Goal: Navigation & Orientation: Find specific page/section

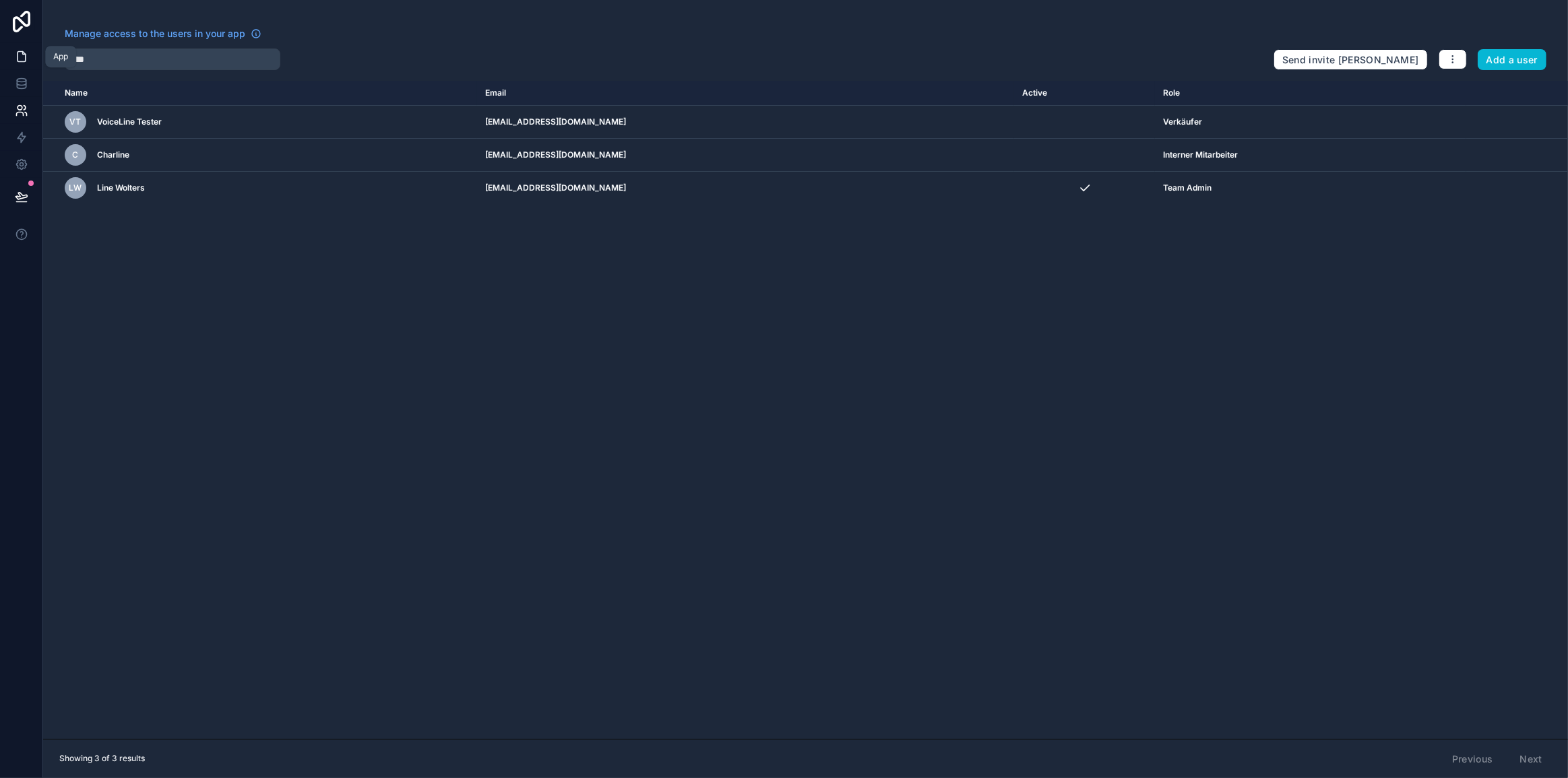
click at [25, 62] on icon at bounding box center [21, 56] width 13 height 13
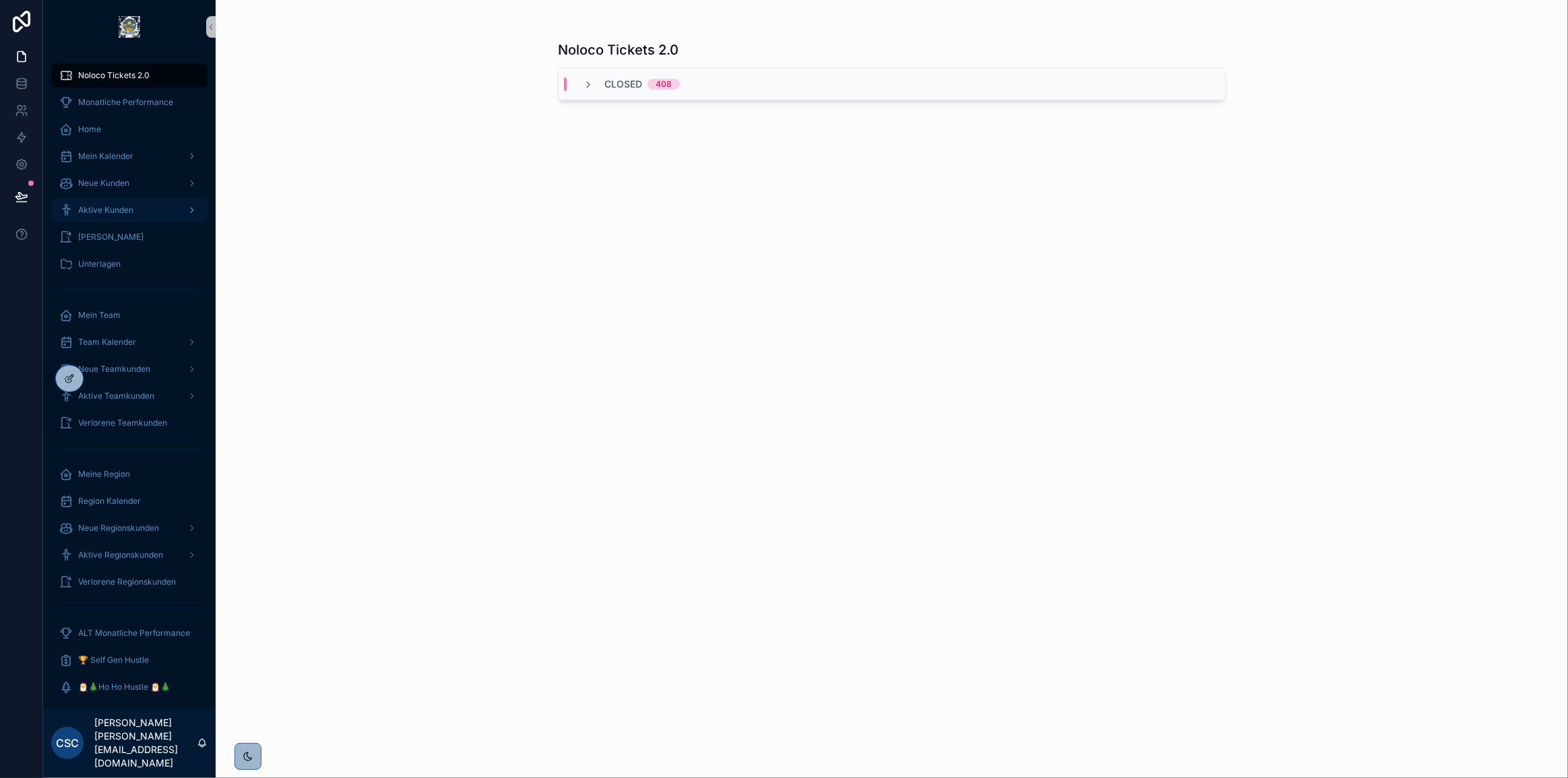
click at [125, 218] on div "Aktive Kunden" at bounding box center [129, 210] width 140 height 22
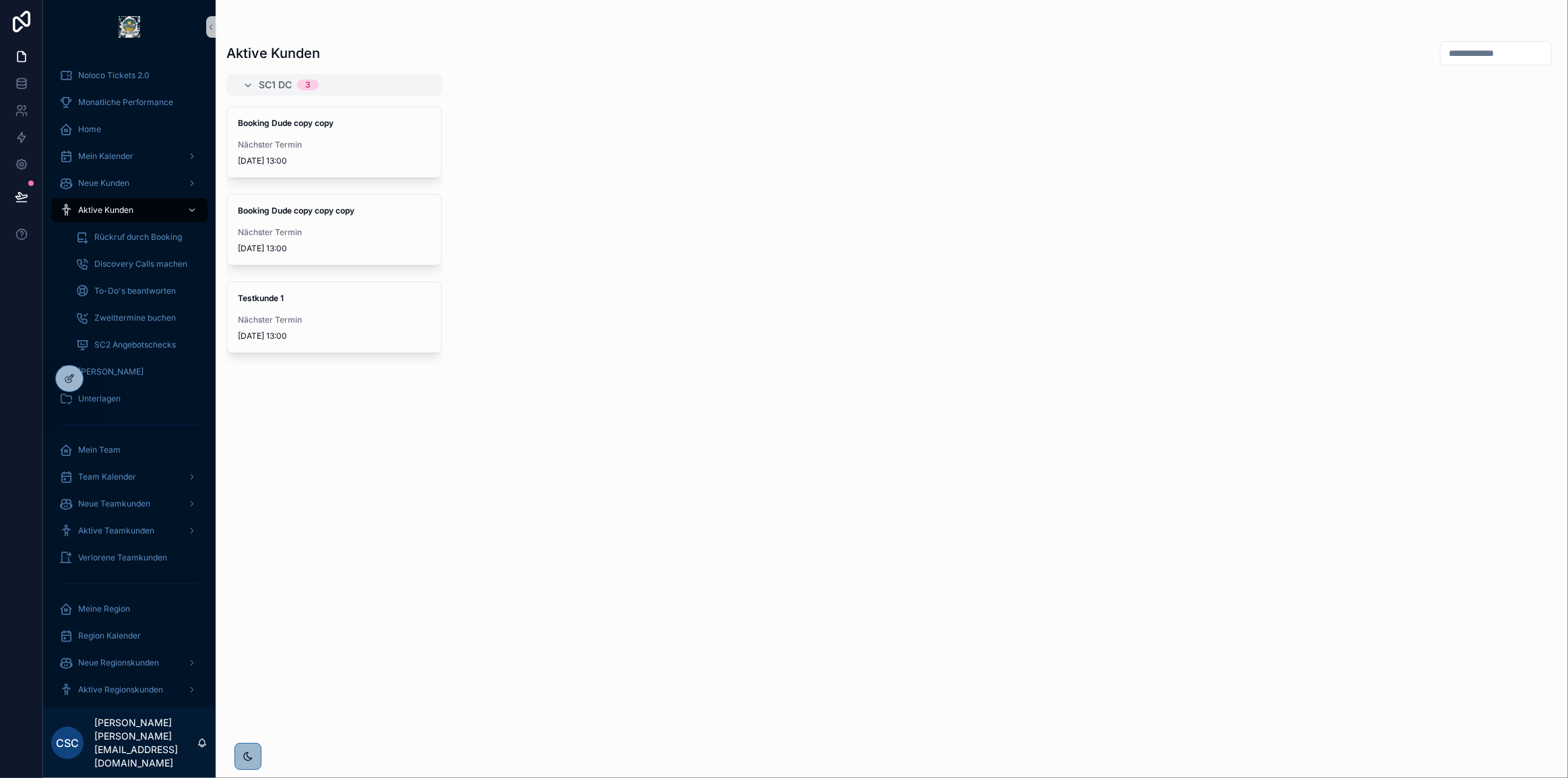
click at [596, 281] on div "SC1 DC 3 Booking Dude copy copy Nächster Termin 6.2.2025 13:00 Booking Dude cop…" at bounding box center [891, 418] width 1352 height 688
click at [403, 318] on span "Nächster Termin" at bounding box center [334, 319] width 193 height 11
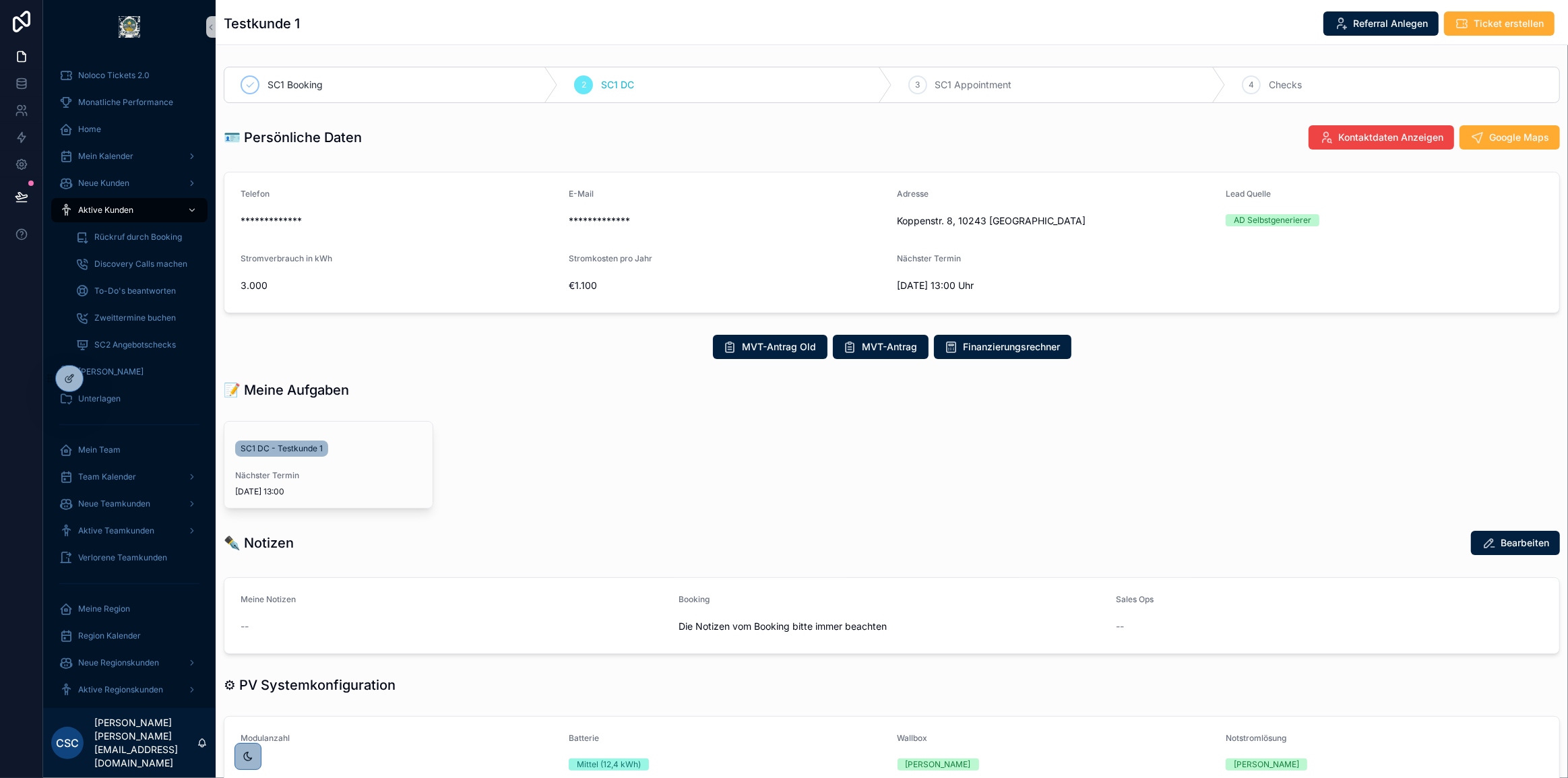
click at [569, 357] on div "MVT-Antrag Old MVT-Antrag Finanzierungsrechner" at bounding box center [892, 347] width 1336 height 24
click at [101, 209] on span "Aktive Kunden" at bounding box center [106, 210] width 55 height 11
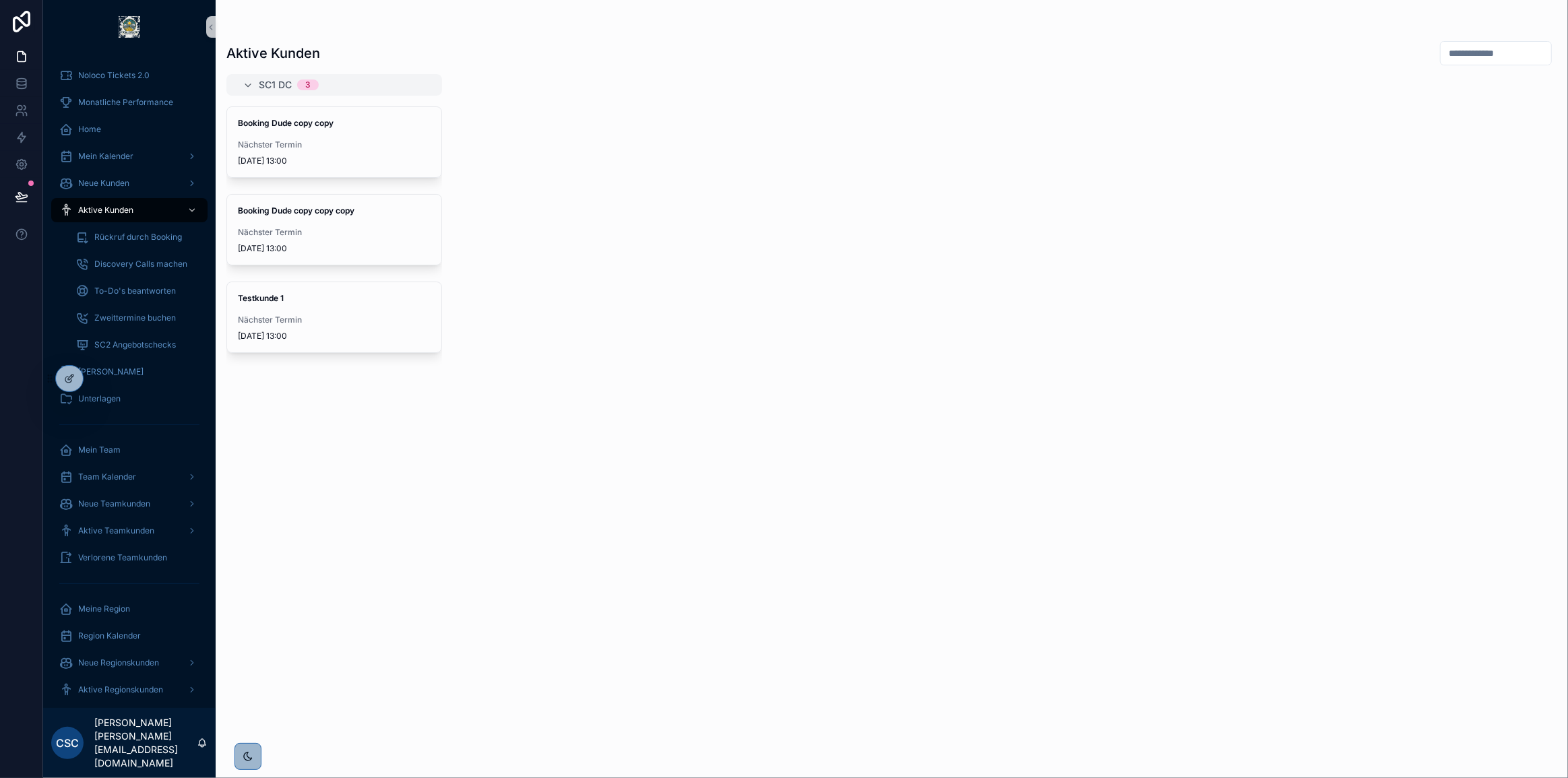
click at [686, 431] on div "SC1 DC 3 Booking Dude copy copy Nächster Termin 6.2.2025 13:00 Booking Dude cop…" at bounding box center [891, 418] width 1352 height 688
click at [860, 229] on div "SC1 DC 3 Booking Dude copy copy Nächster Termin 6.2.2025 13:00 Booking Dude cop…" at bounding box center [891, 418] width 1352 height 688
click at [622, 147] on span "Nächster Termin" at bounding box center [560, 144] width 193 height 11
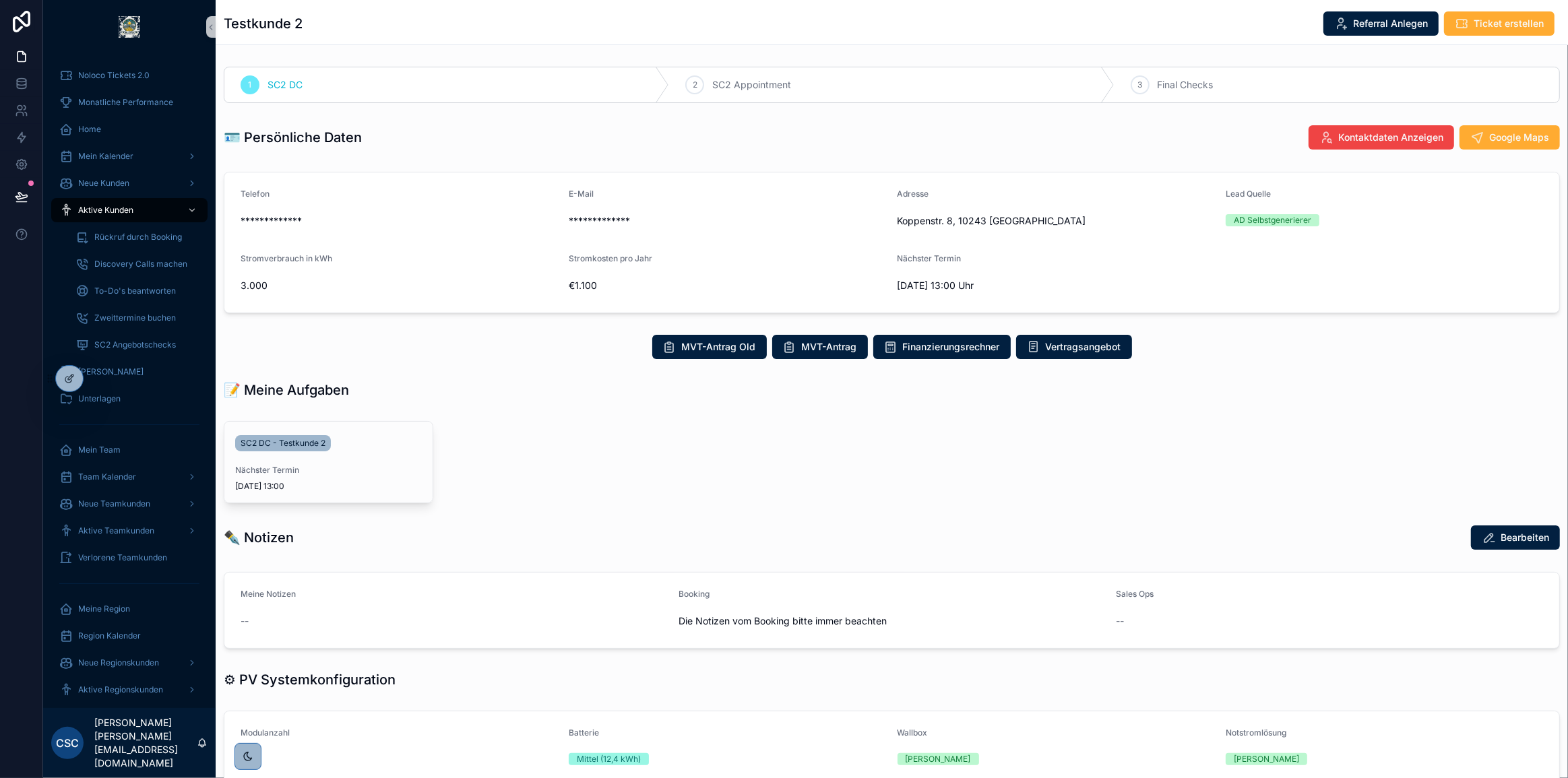
drag, startPoint x: 650, startPoint y: 445, endPoint x: 678, endPoint y: 442, distance: 28.2
click at [650, 445] on div "SC2 DC - Testkunde 2 Nächster Termin 17.10.2025 13:00" at bounding box center [439, 462] width 430 height 82
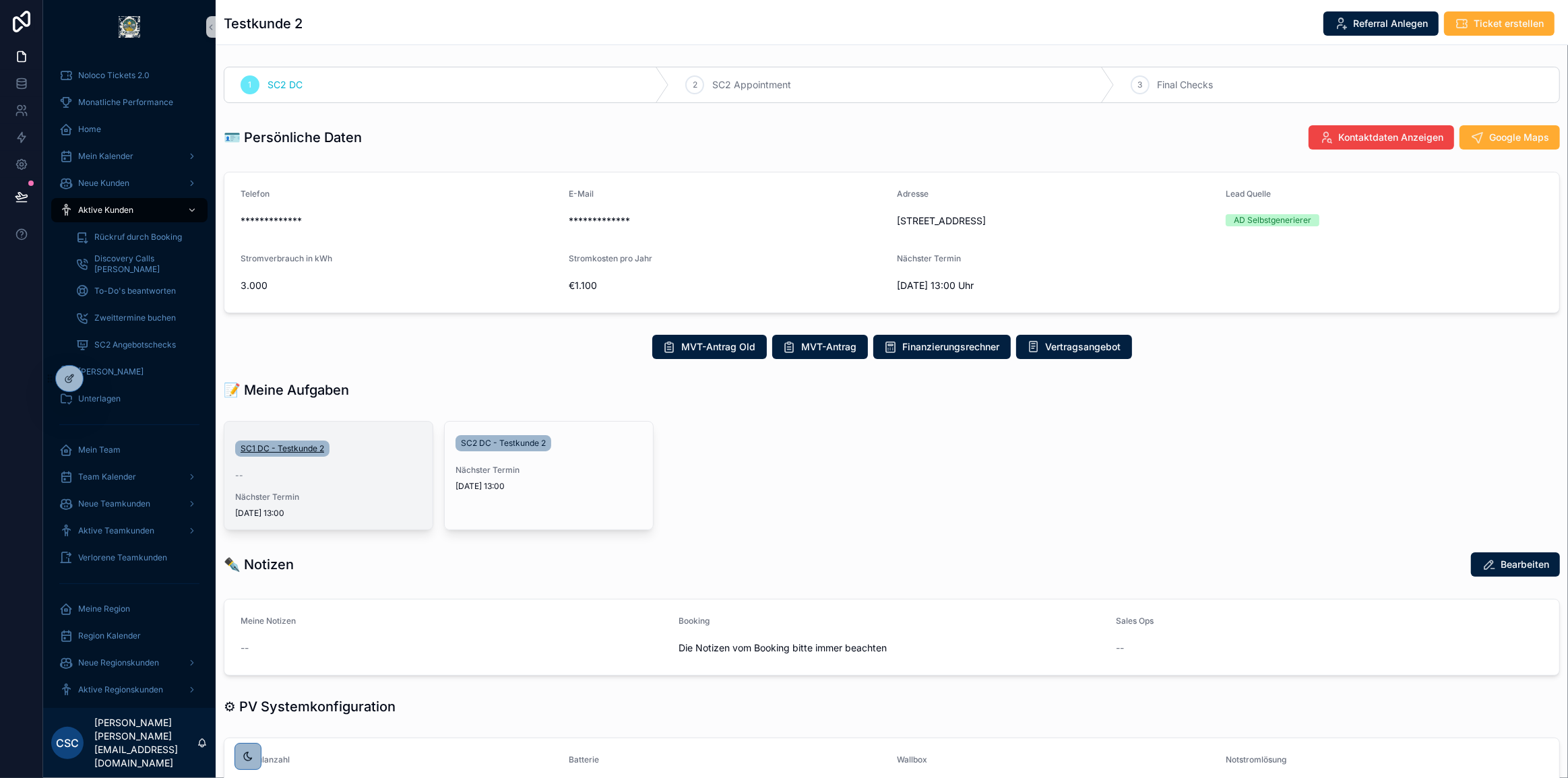
click at [311, 448] on span "SC1 DC - Testkunde 2" at bounding box center [283, 448] width 83 height 11
click at [957, 465] on div "scrollable content" at bounding box center [884, 476] width 446 height 120
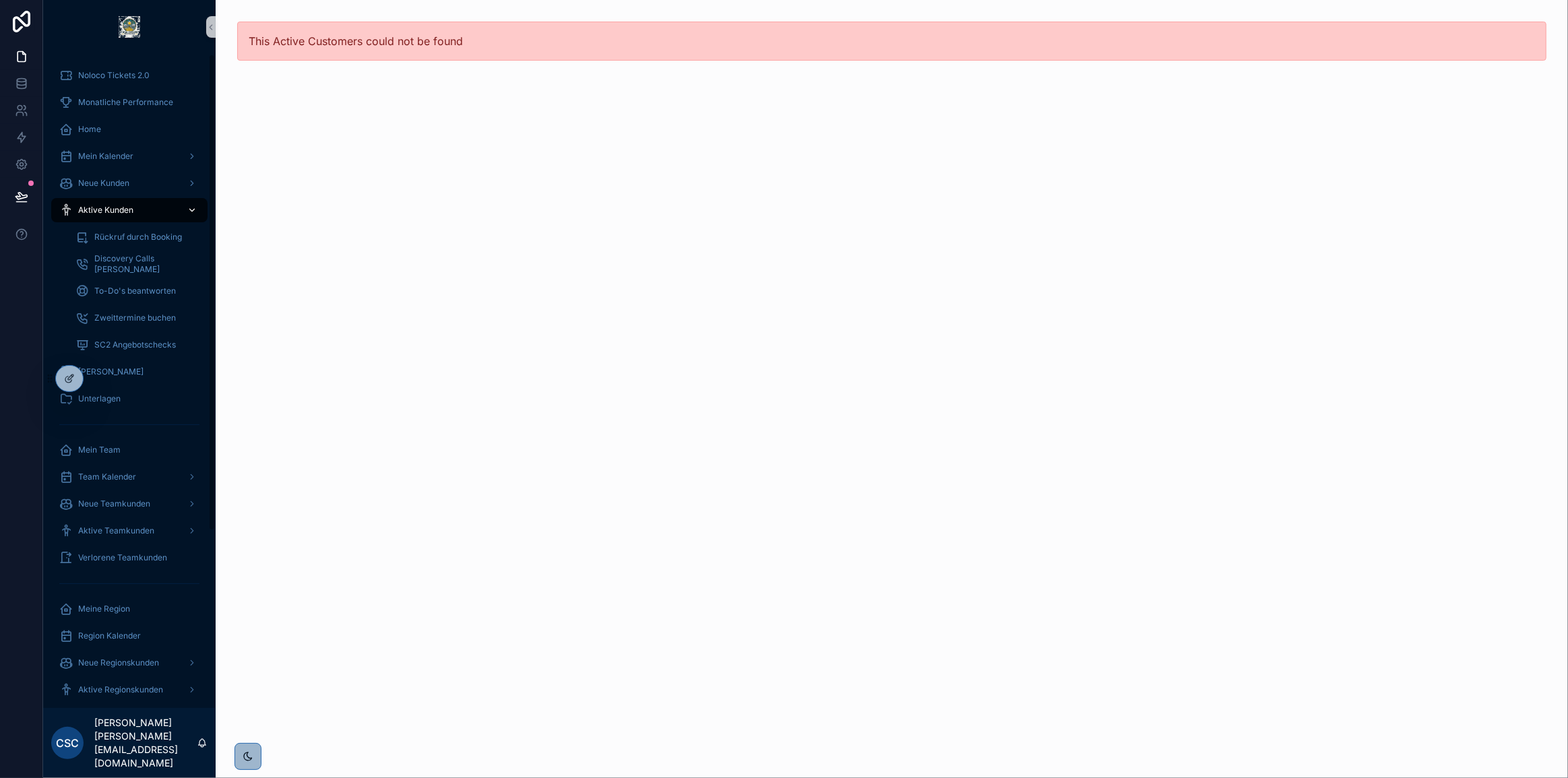
click at [112, 209] on span "Aktive Kunden" at bounding box center [106, 210] width 55 height 11
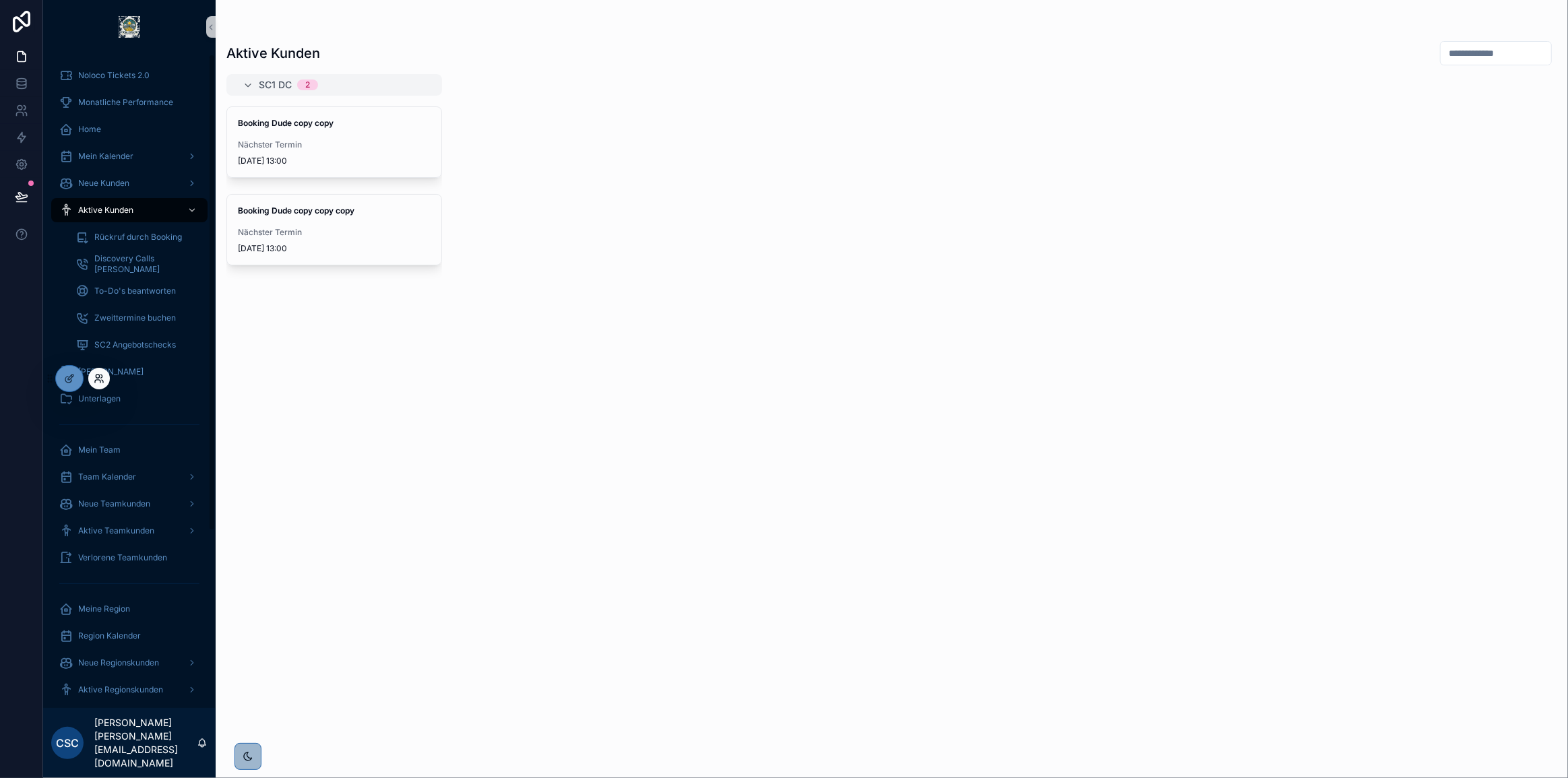
click at [103, 375] on icon at bounding box center [99, 378] width 11 height 11
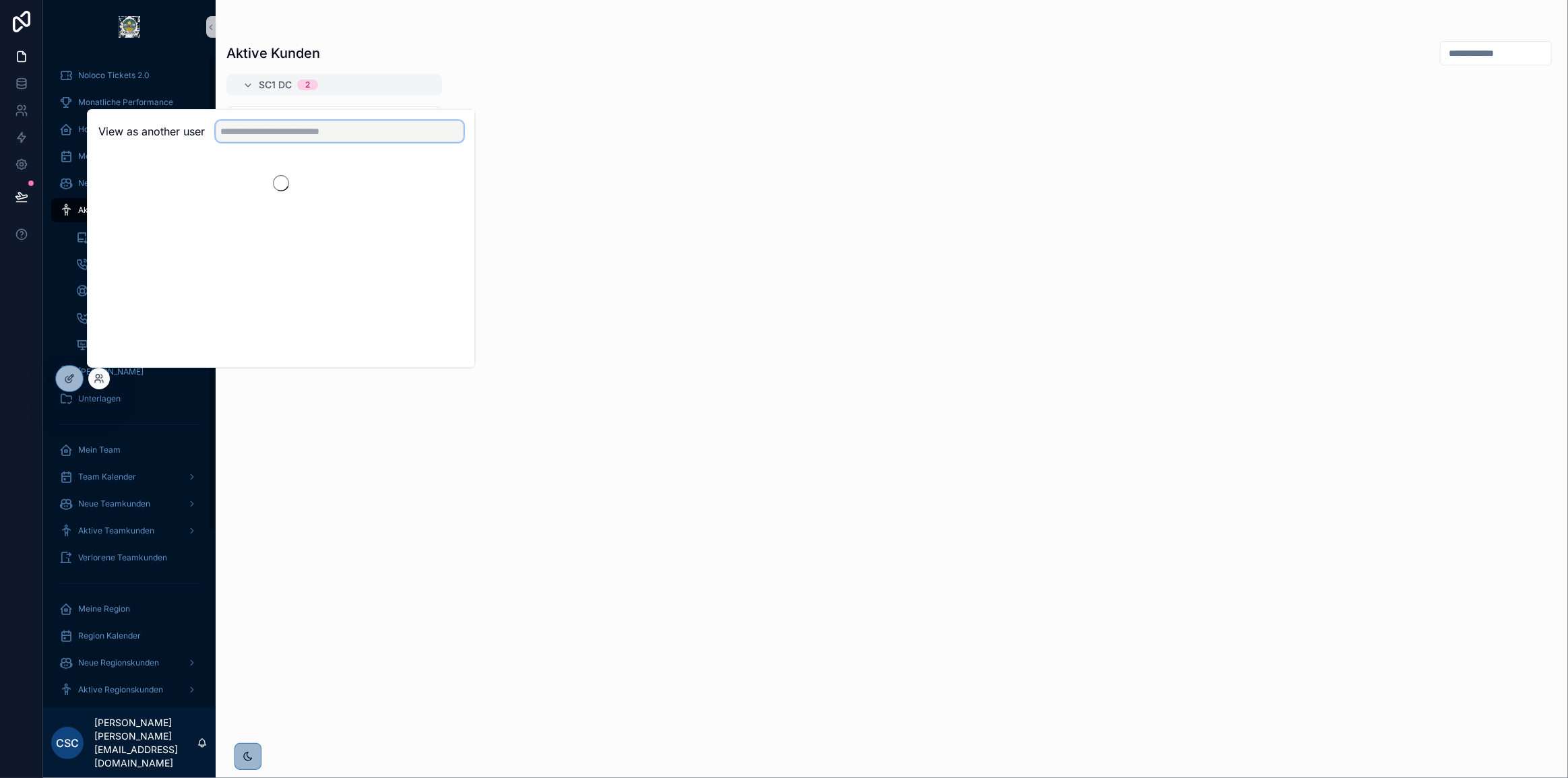
click at [285, 128] on input "text" at bounding box center [339, 131] width 248 height 22
type input "****"
click at [903, 271] on div "SC1 DC 2 Booking Dude copy copy Nächster Termin 6.2.2025 13:00 Booking Dude cop…" at bounding box center [891, 418] width 1352 height 688
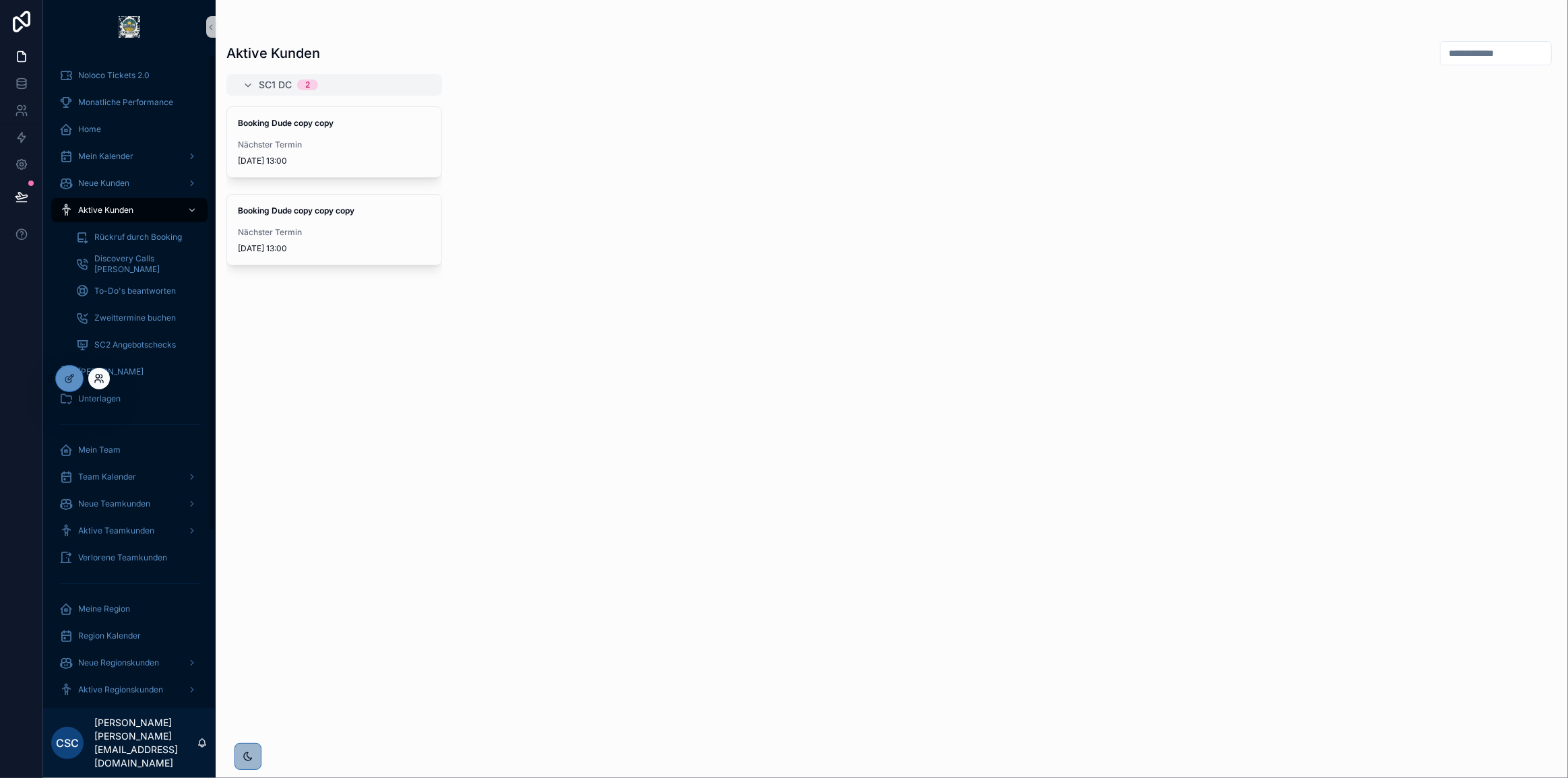
click at [101, 378] on icon at bounding box center [102, 376] width 1 height 4
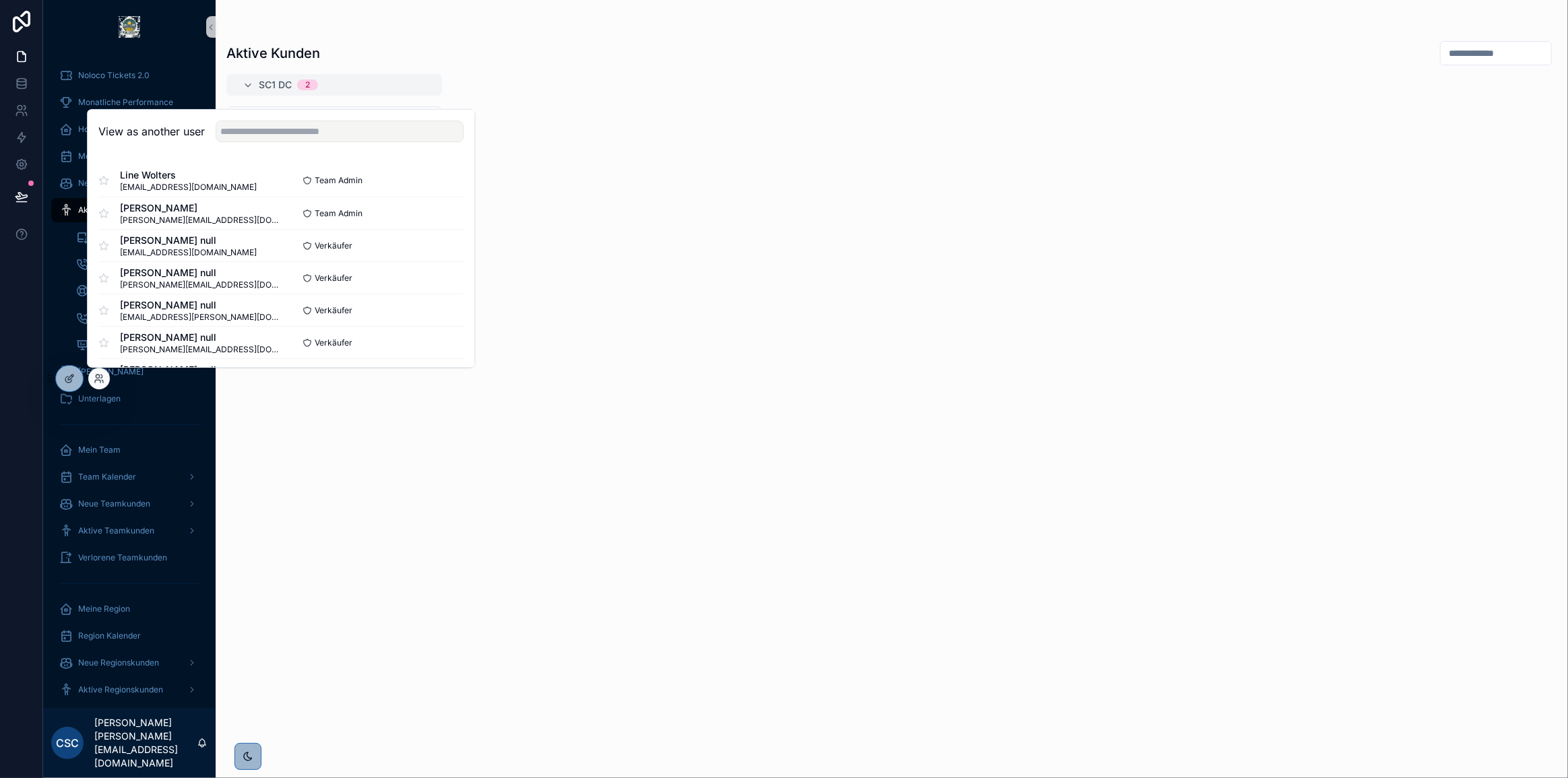
click at [759, 491] on div "SC1 DC 2 Booking Dude copy copy Nächster Termin 6.2.2025 13:00 Booking Dude cop…" at bounding box center [891, 418] width 1352 height 688
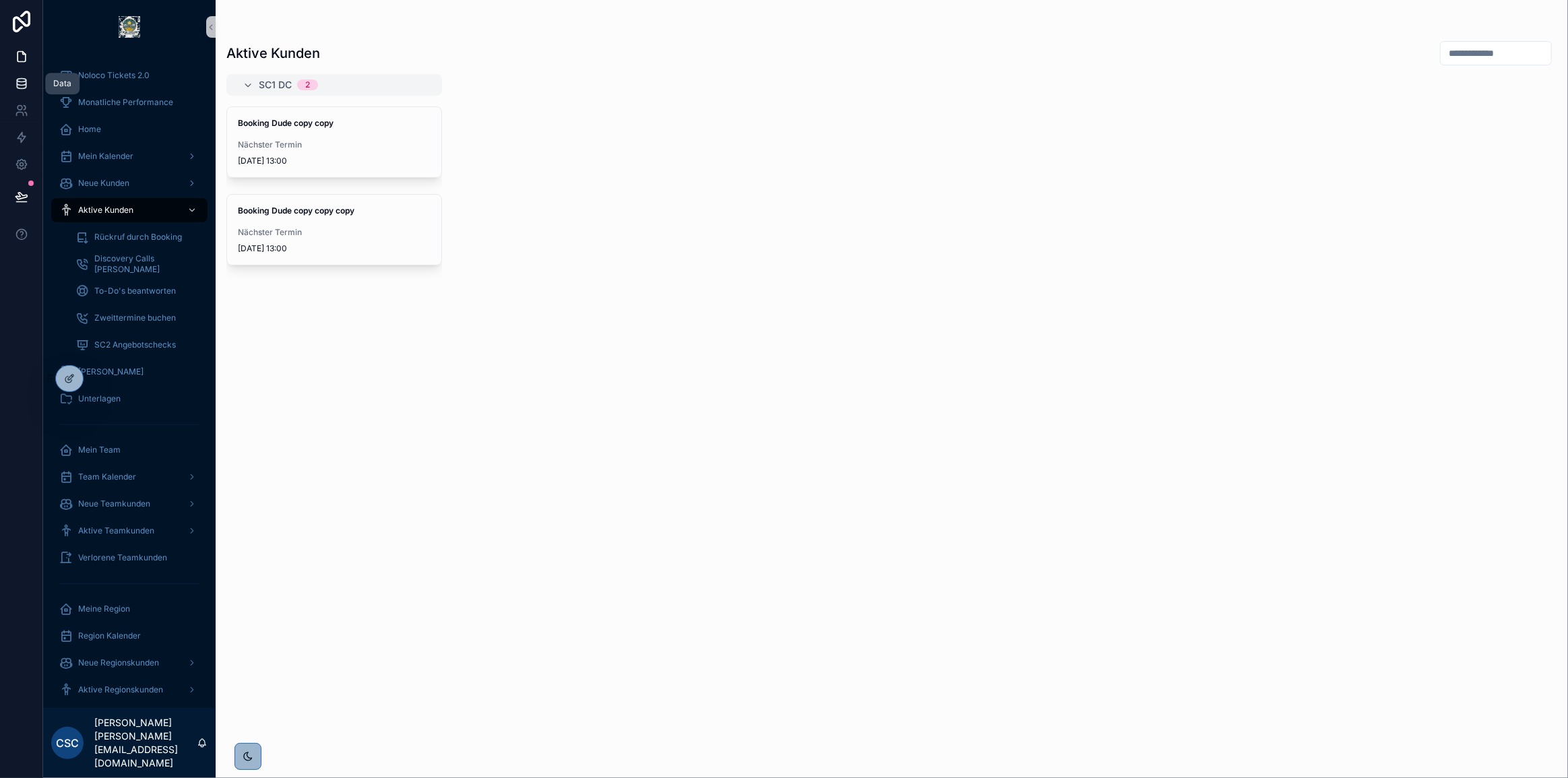
click at [18, 83] on icon at bounding box center [21, 83] width 13 height 13
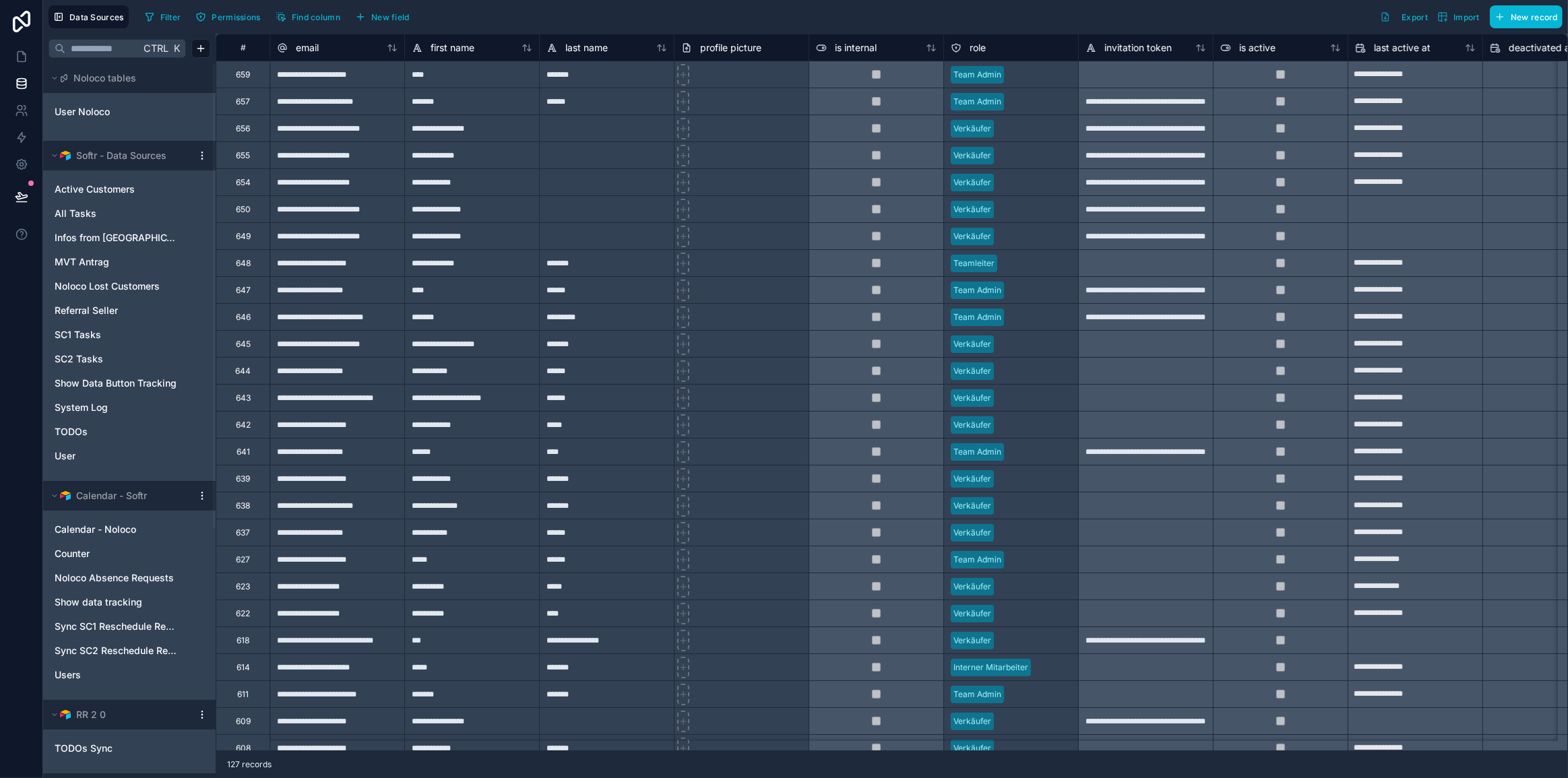
click at [101, 95] on div "User Noloco" at bounding box center [129, 111] width 162 height 31
click at [100, 114] on span "User Noloco" at bounding box center [82, 112] width 55 height 13
click at [88, 451] on link "User" at bounding box center [116, 455] width 123 height 13
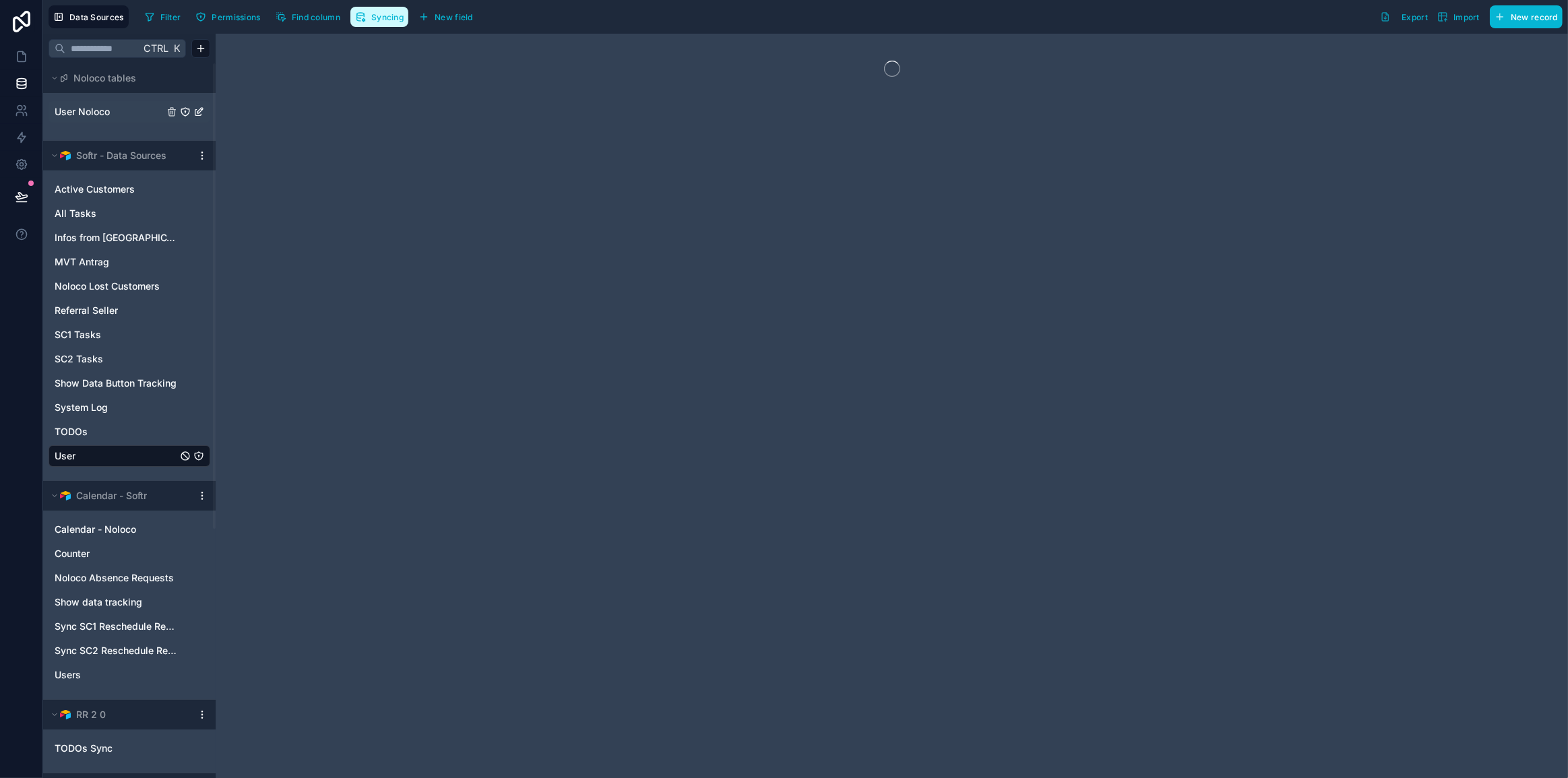
click at [381, 19] on span "Syncing" at bounding box center [388, 17] width 32 height 10
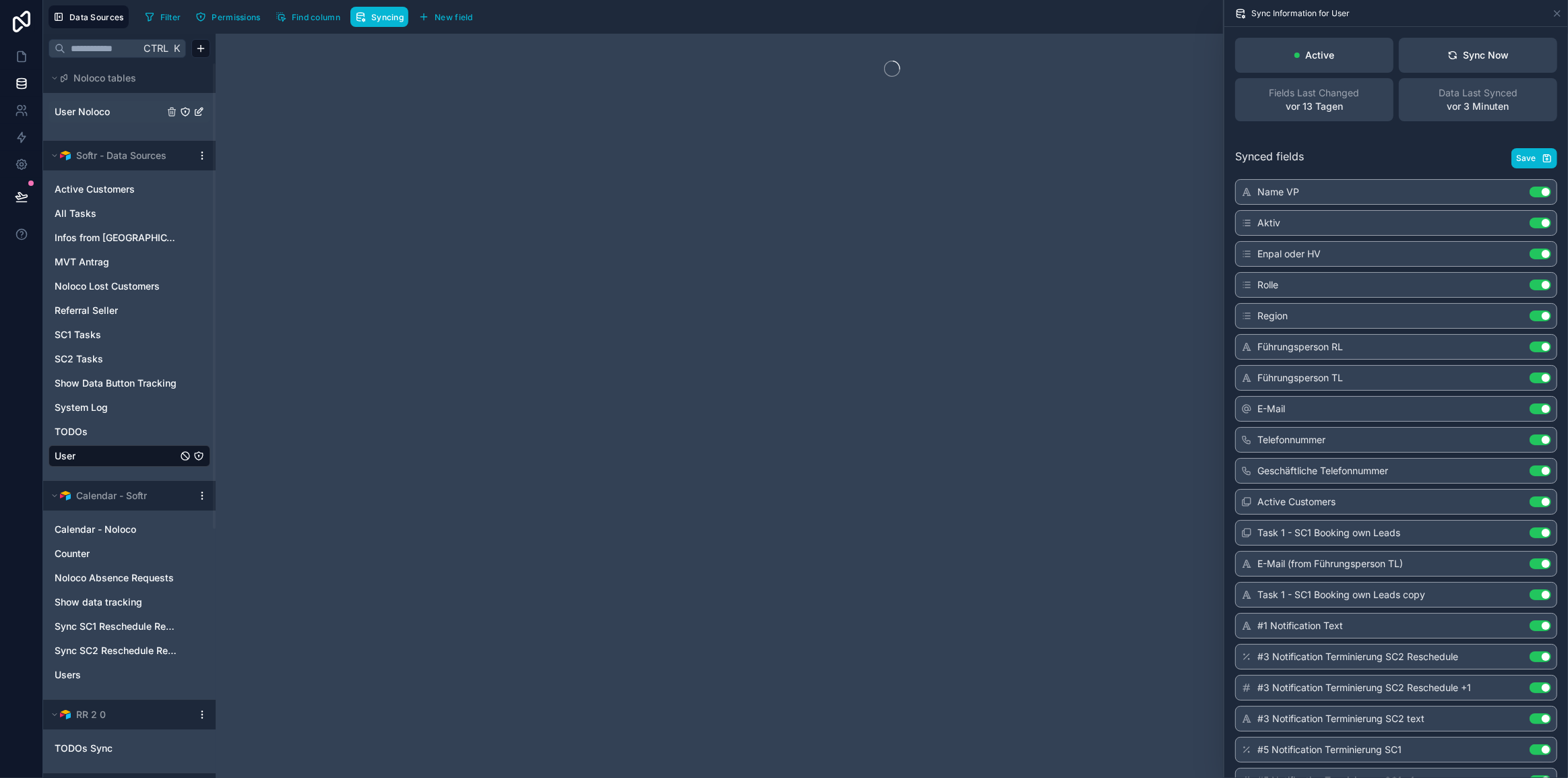
click at [1490, 51] on div "Sync Now" at bounding box center [1478, 55] width 62 height 13
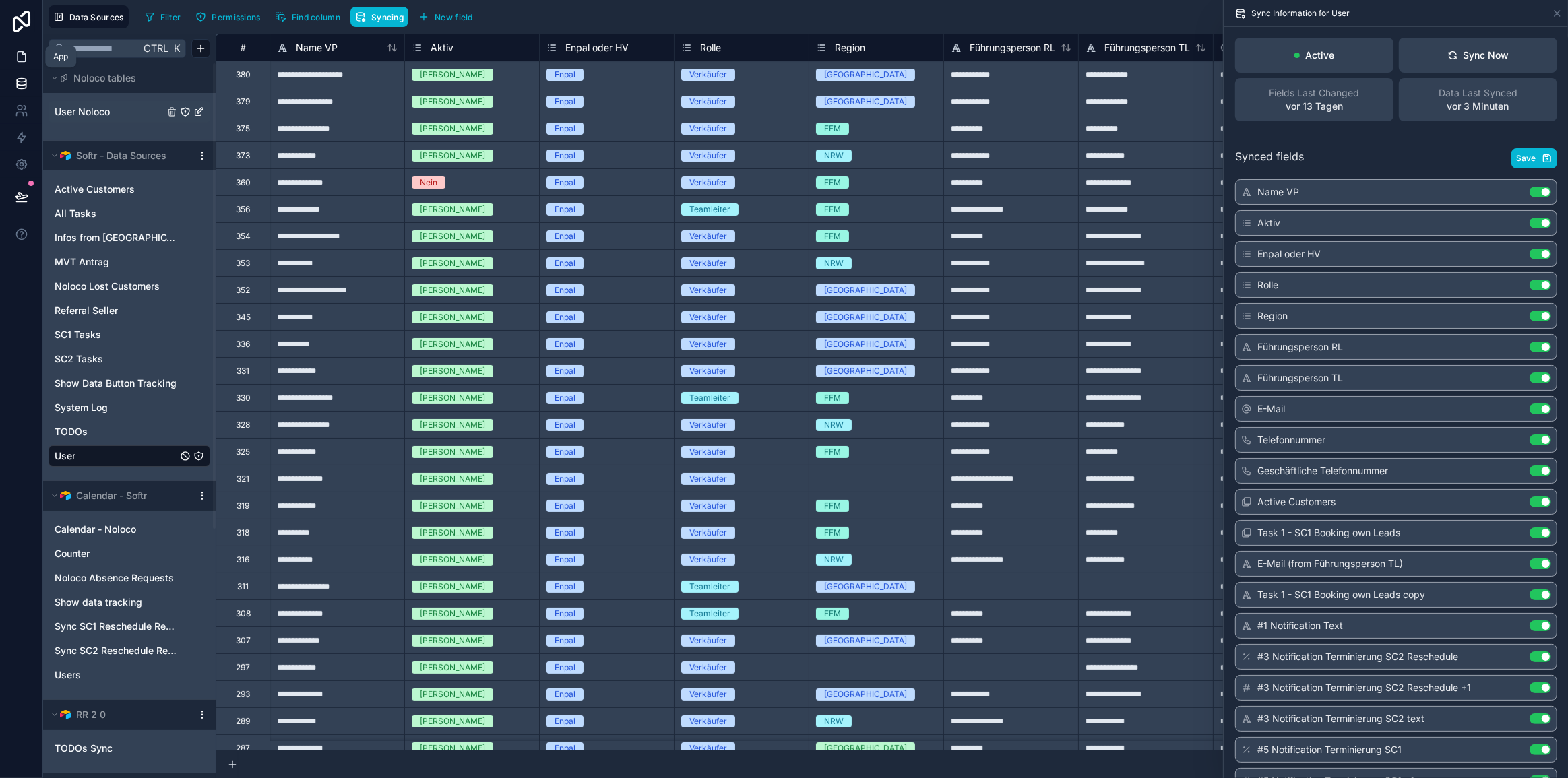
click at [22, 60] on icon at bounding box center [21, 56] width 13 height 13
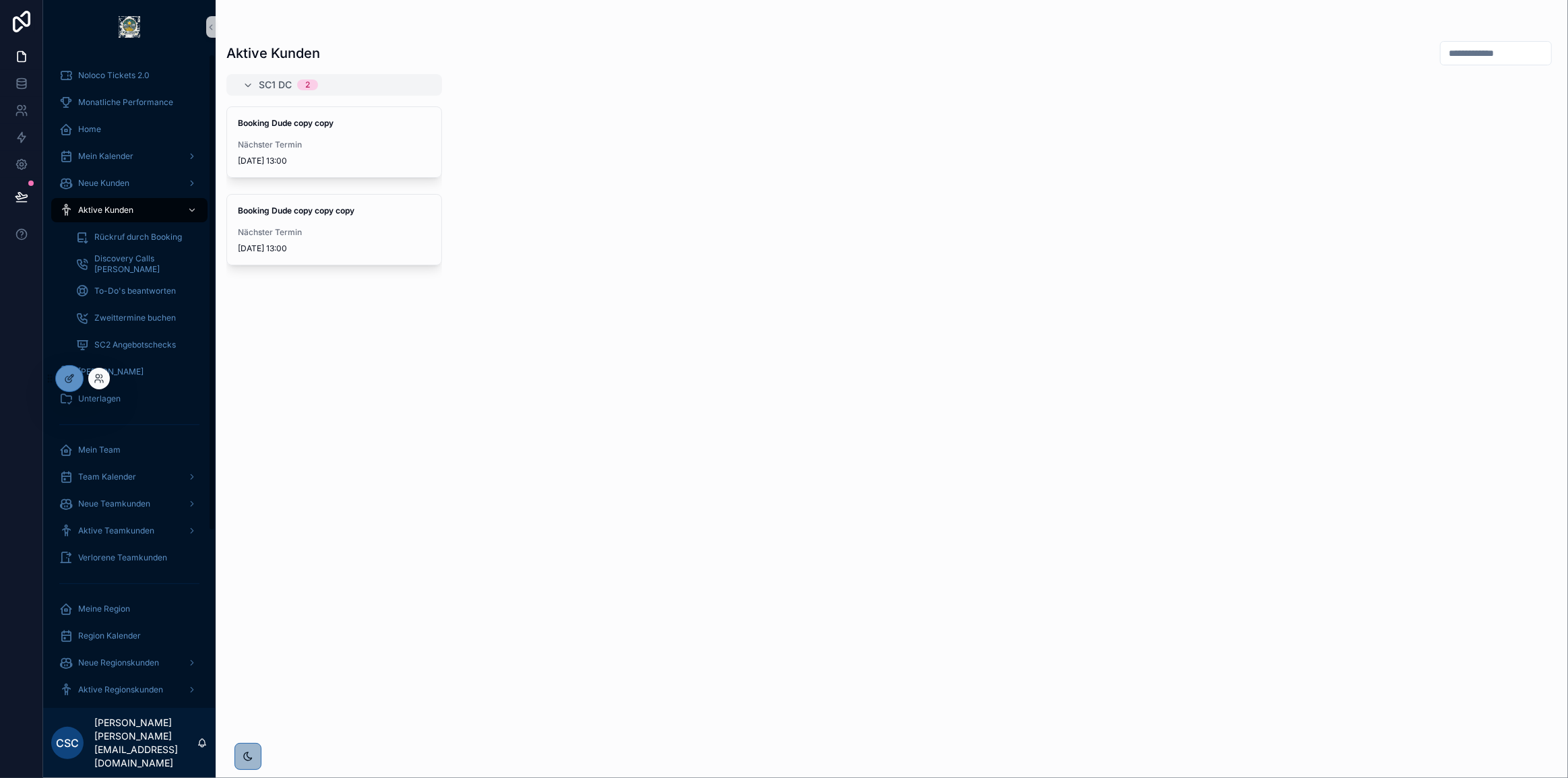
click at [93, 380] on div at bounding box center [99, 378] width 22 height 22
click at [98, 382] on icon at bounding box center [99, 378] width 11 height 11
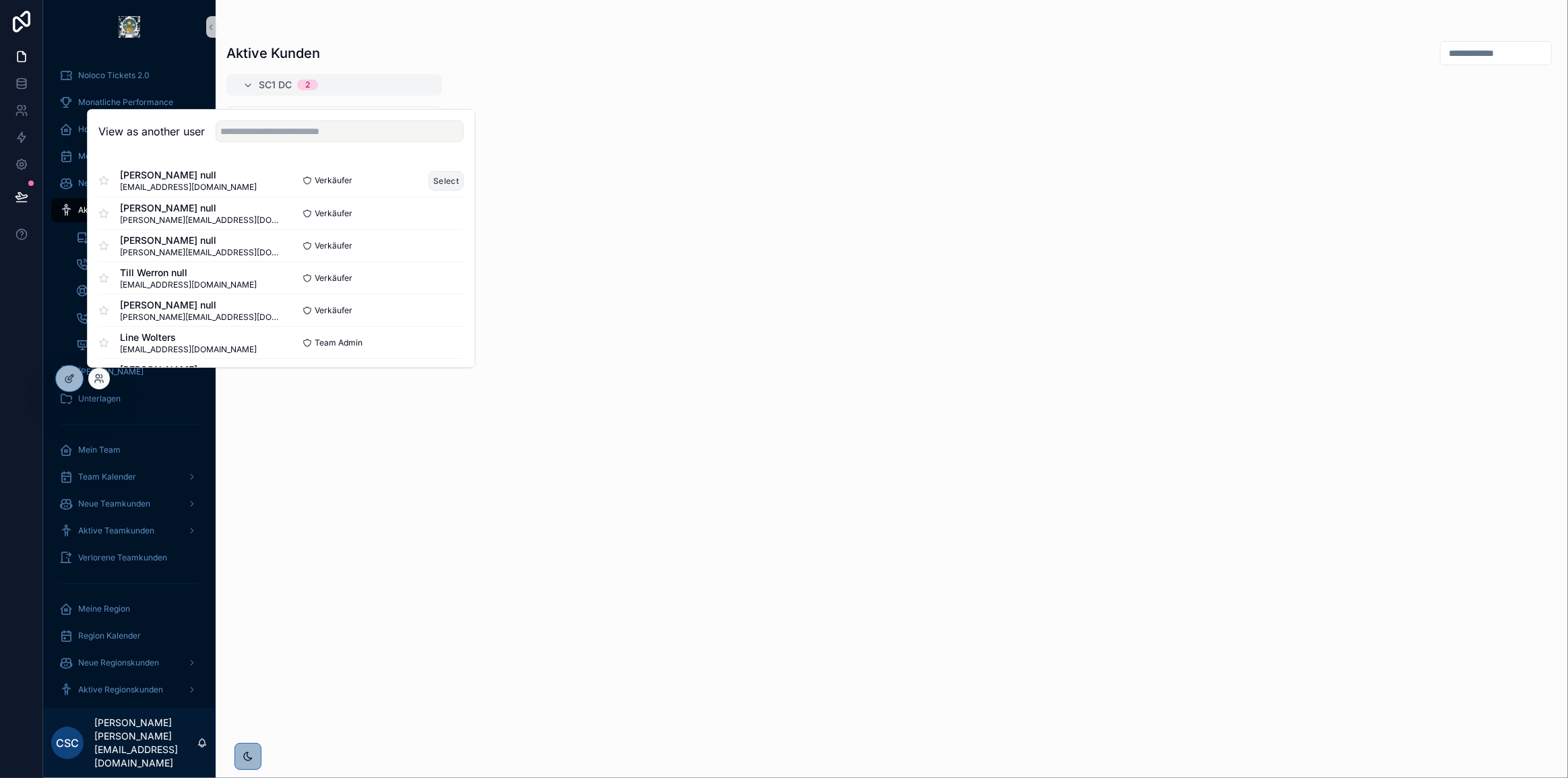
click at [438, 179] on button "Select" at bounding box center [446, 180] width 35 height 20
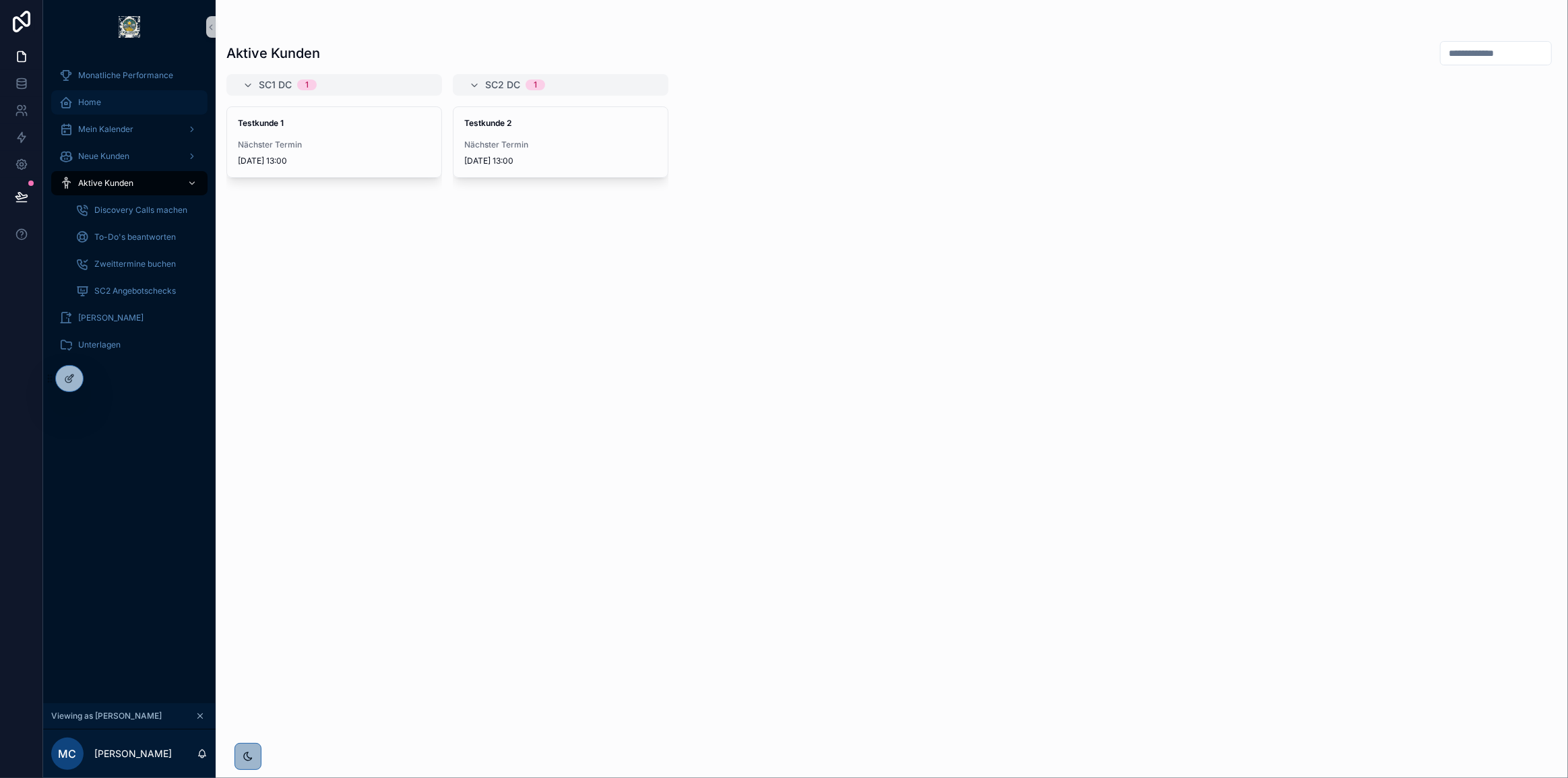
click at [153, 105] on div "Home" at bounding box center [129, 102] width 140 height 22
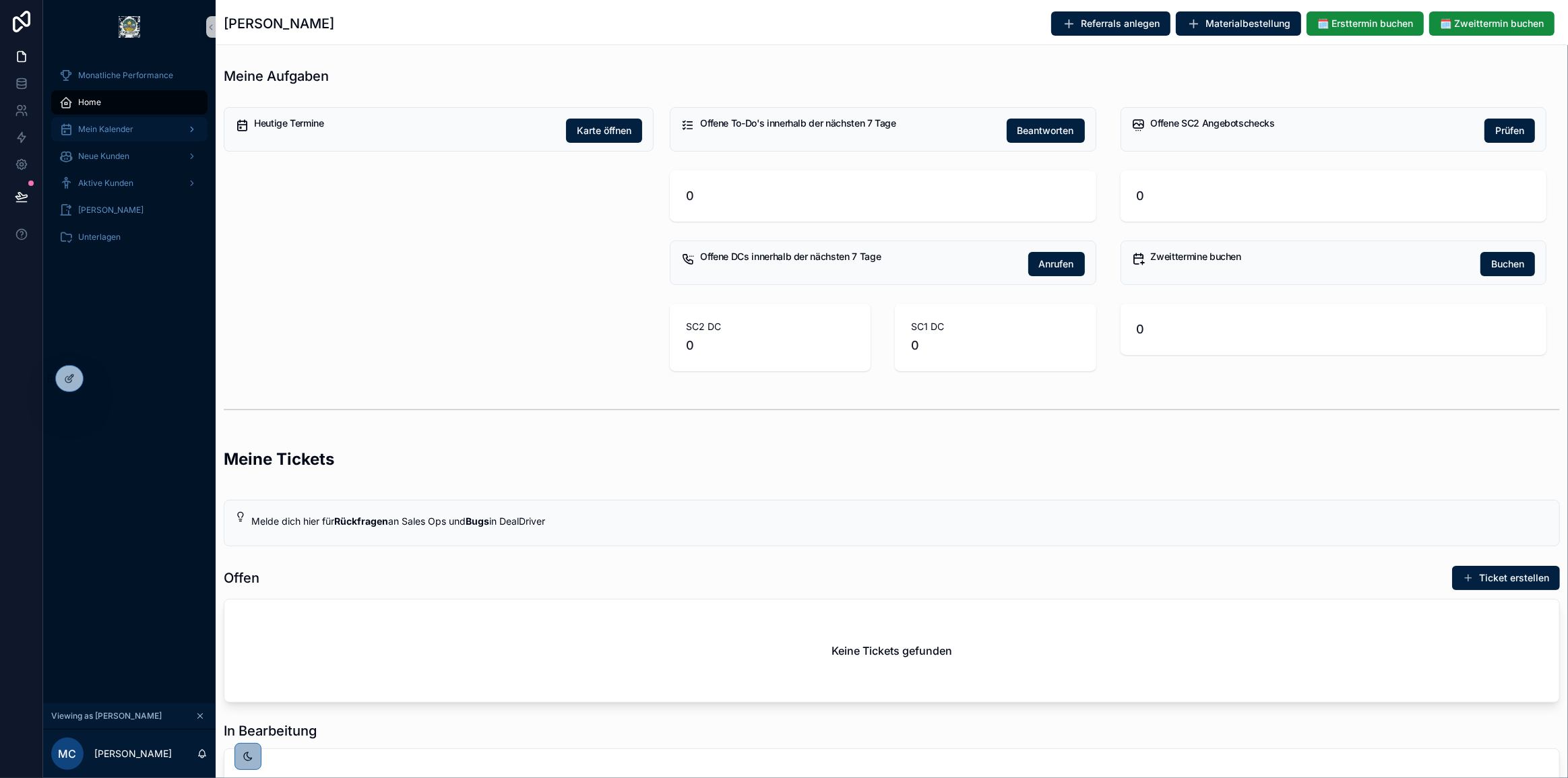
click at [110, 131] on span "Mein Kalender" at bounding box center [106, 129] width 55 height 11
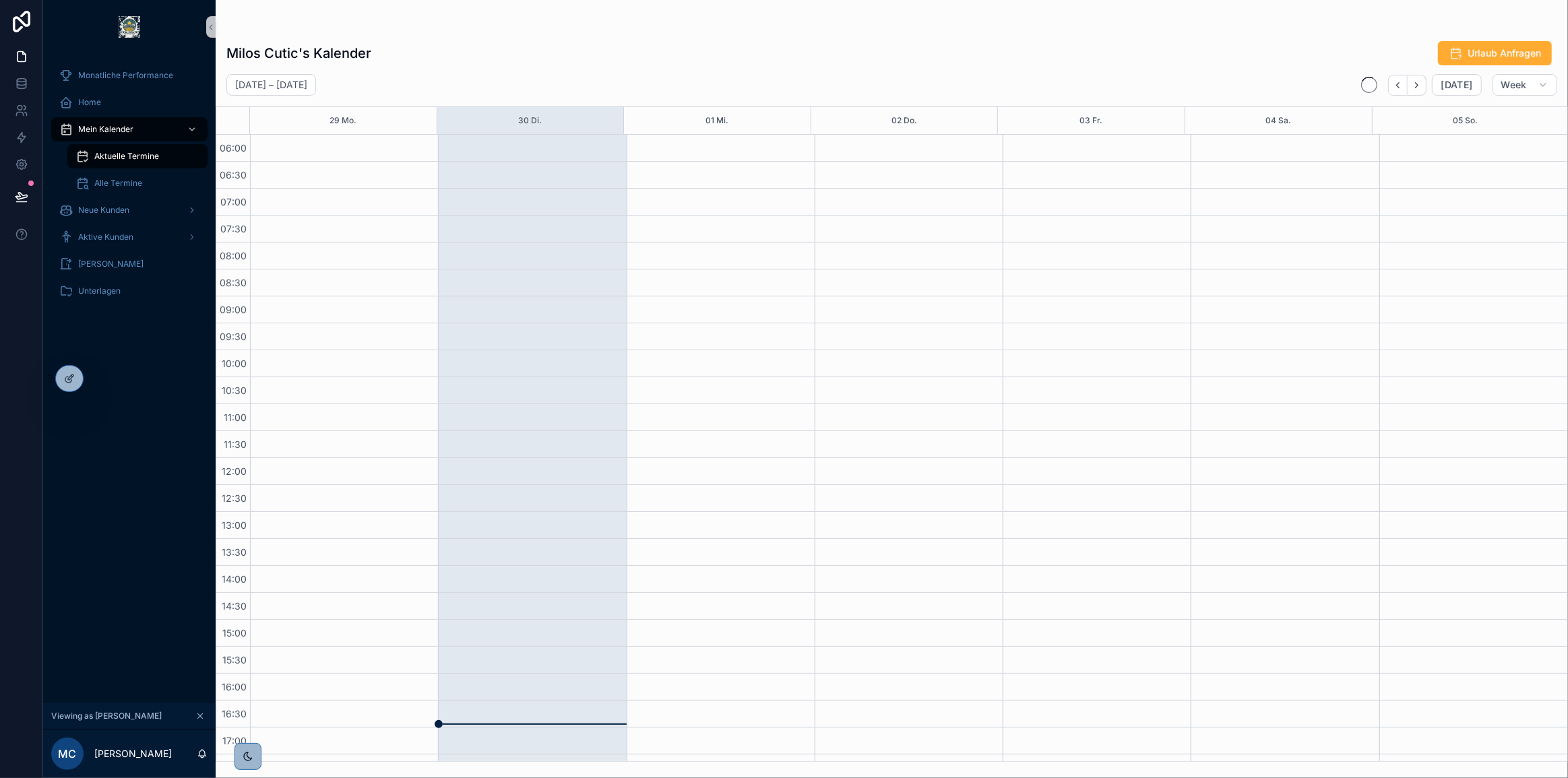
scroll to position [235, 0]
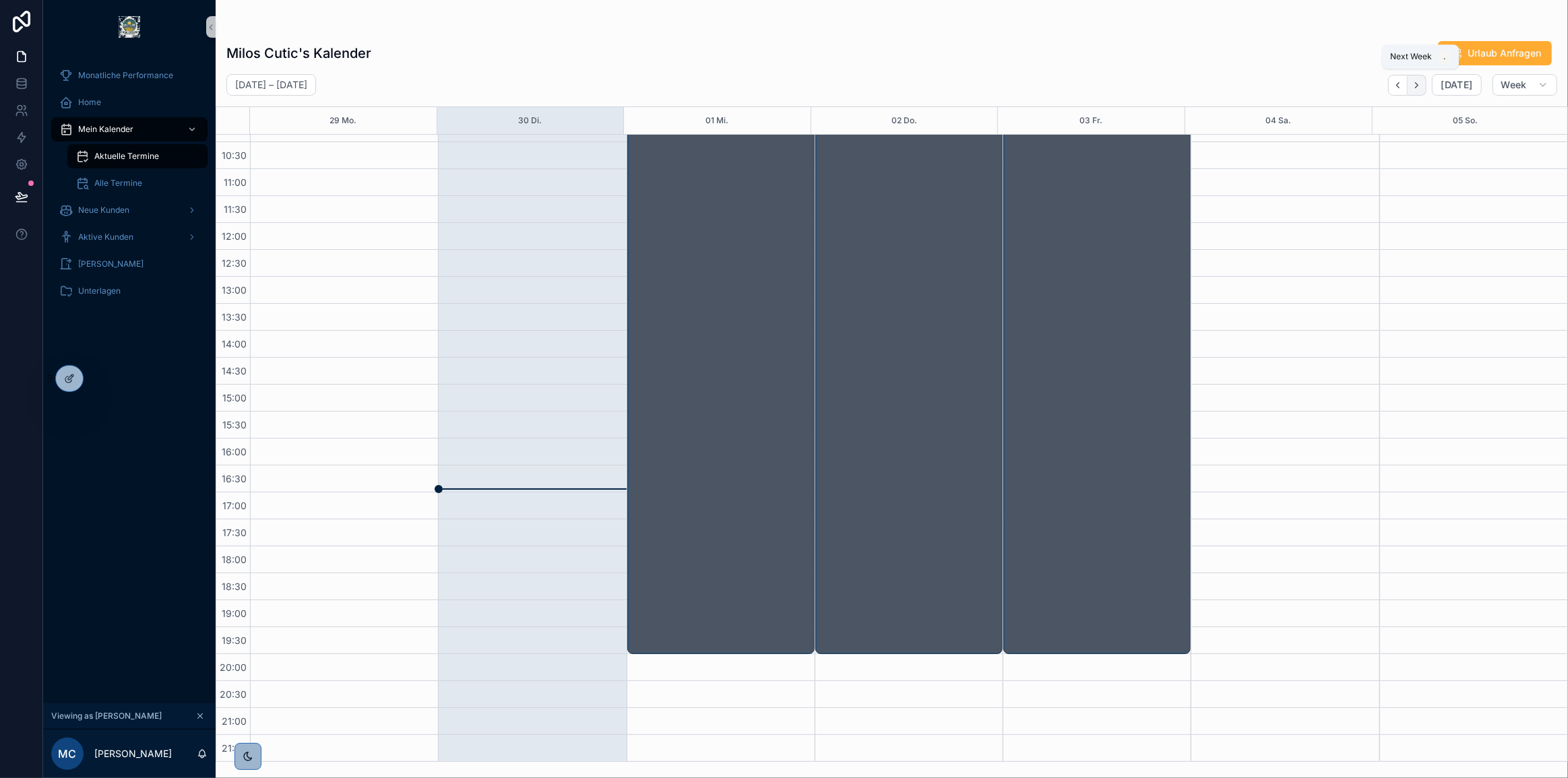
click at [1420, 88] on icon "Next" at bounding box center [1416, 85] width 10 height 10
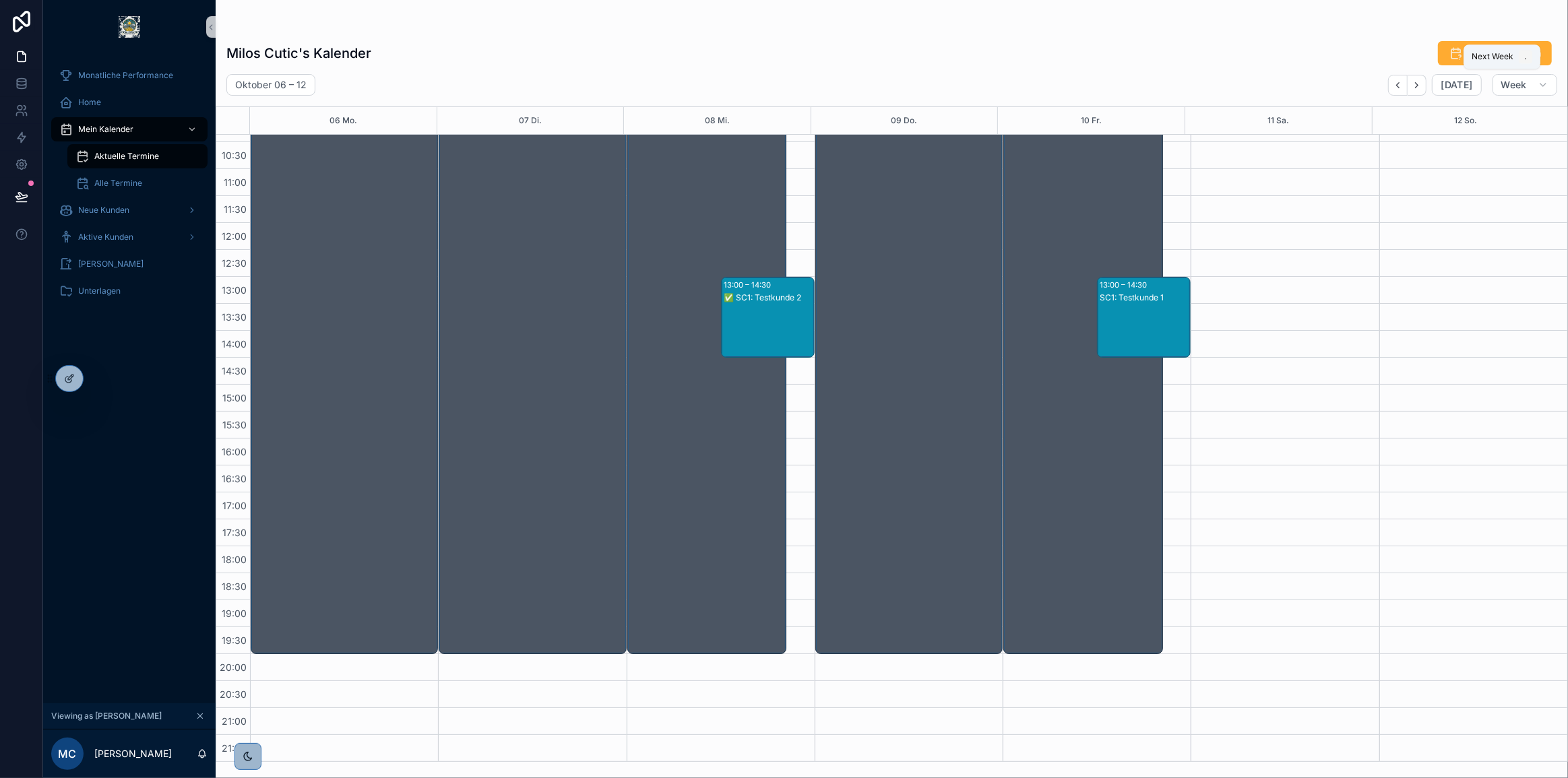
click at [1420, 88] on icon "Next" at bounding box center [1416, 85] width 10 height 10
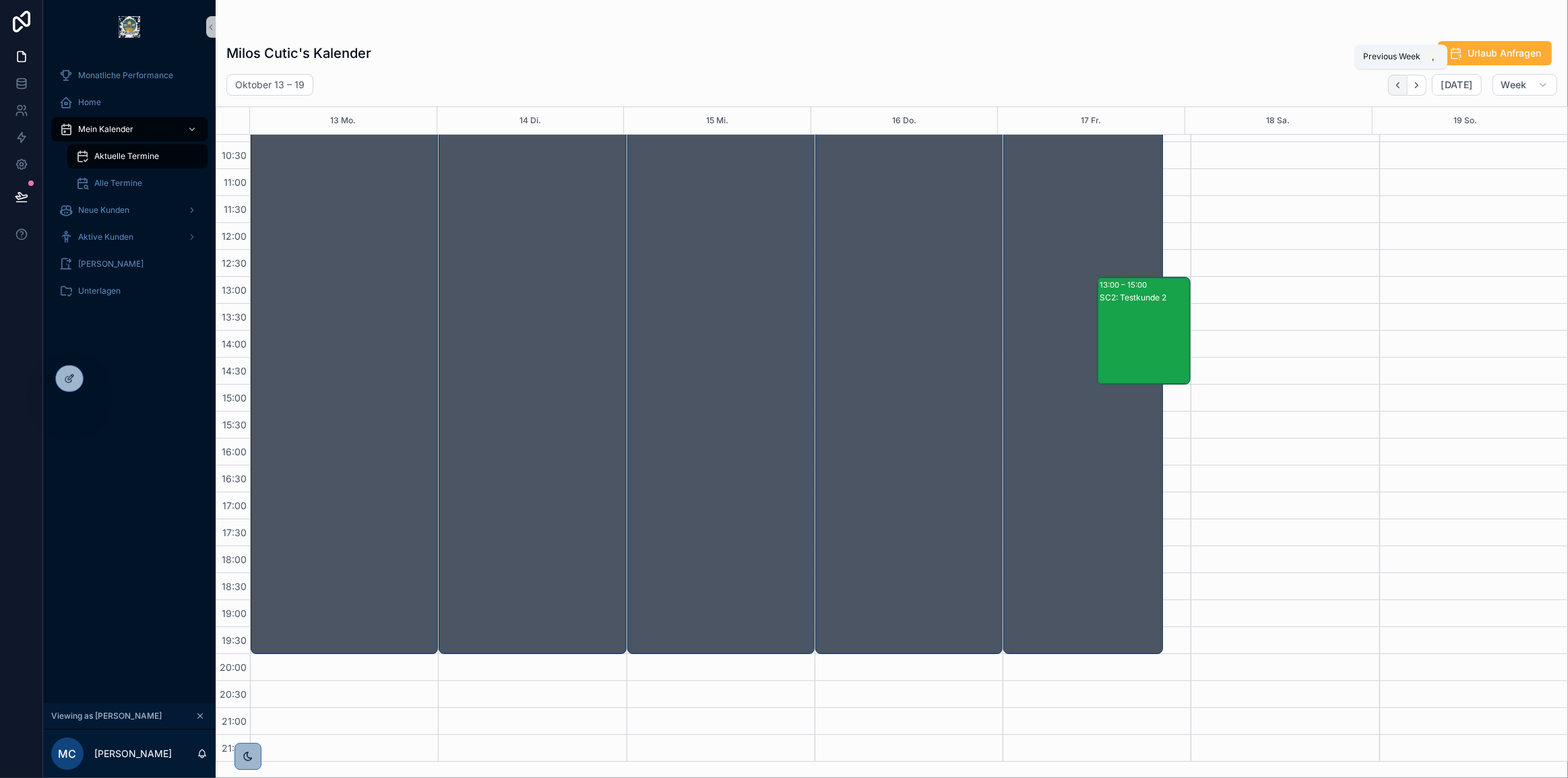
click at [1400, 90] on button "Back" at bounding box center [1398, 85] width 20 height 21
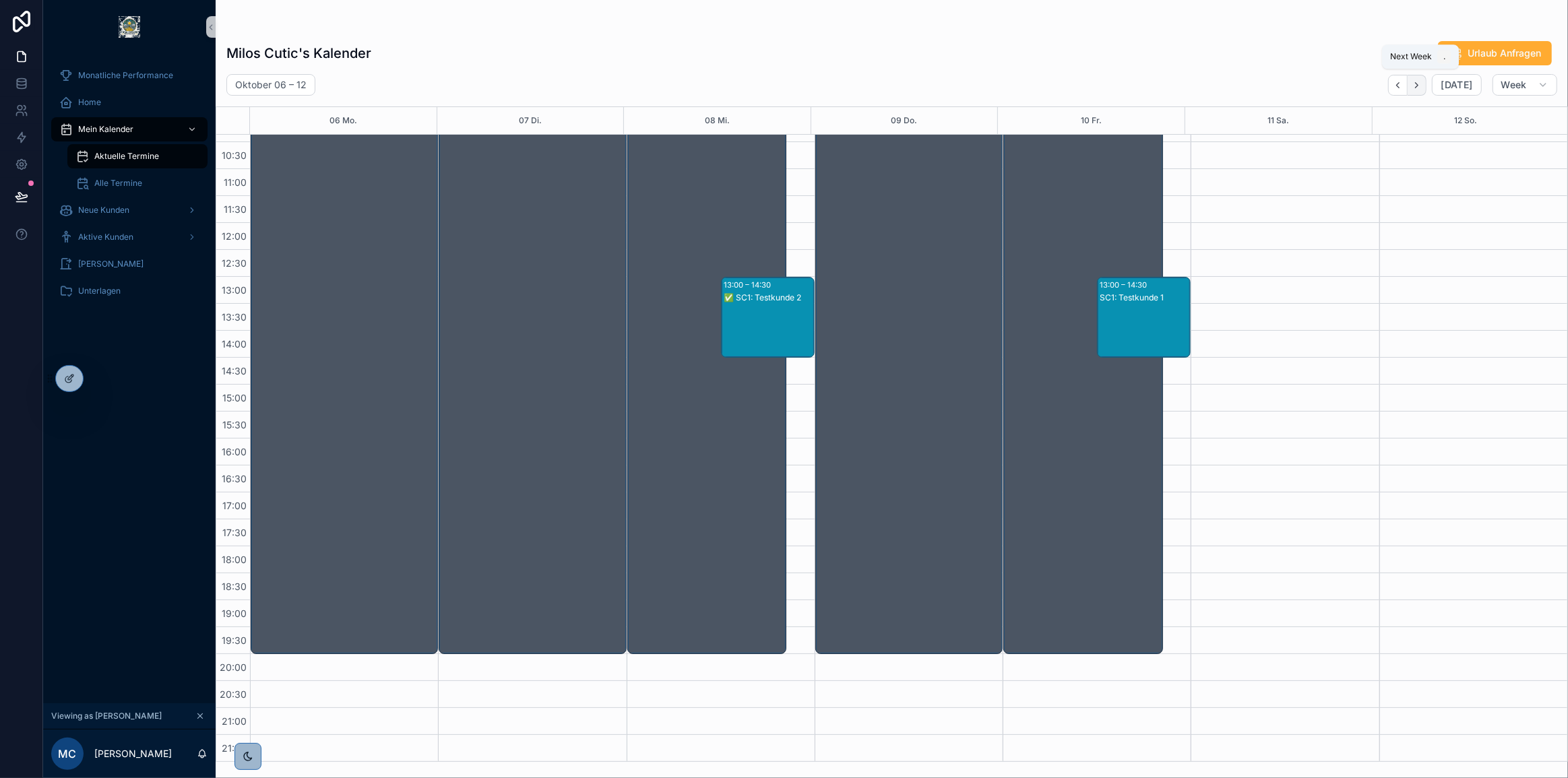
click at [1425, 80] on button "Next" at bounding box center [1417, 85] width 19 height 21
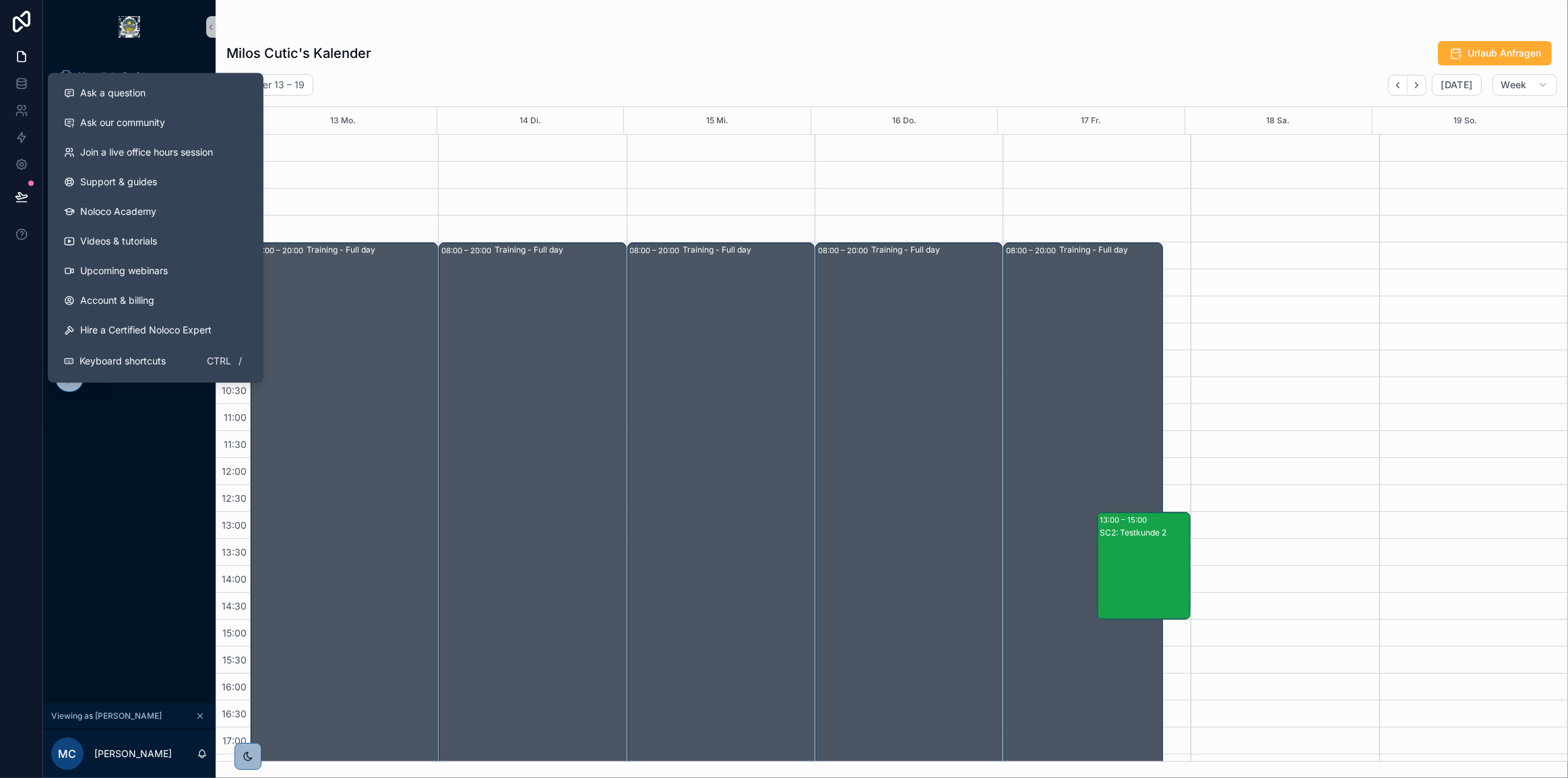
click at [162, 526] on div "Monatliche Performance Home Mein Kalender Aktuelle Termine Alle Termine Neue Ku…" at bounding box center [129, 378] width 172 height 650
